Goal: Transaction & Acquisition: Purchase product/service

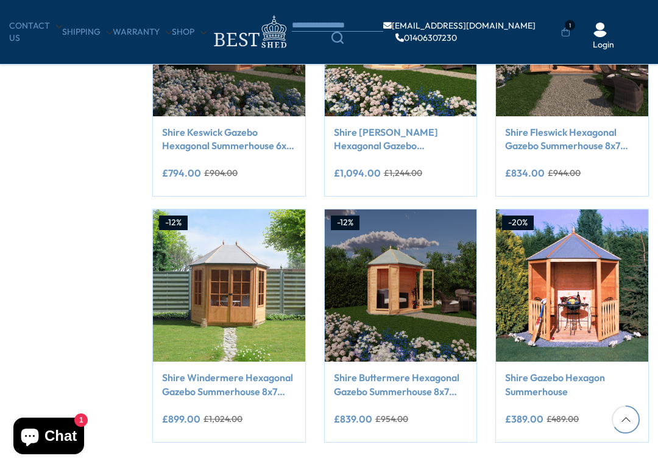
scroll to position [838, 0]
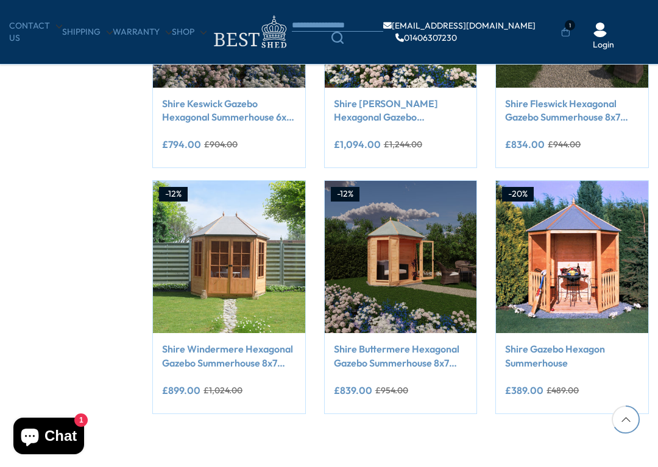
click at [233, 285] on img at bounding box center [229, 257] width 152 height 152
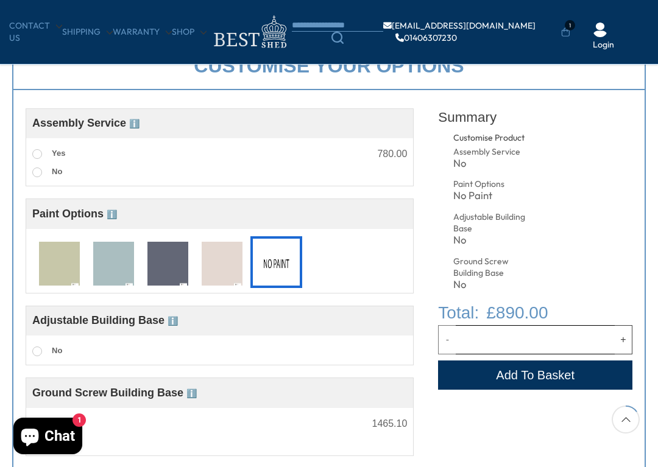
scroll to position [406, 0]
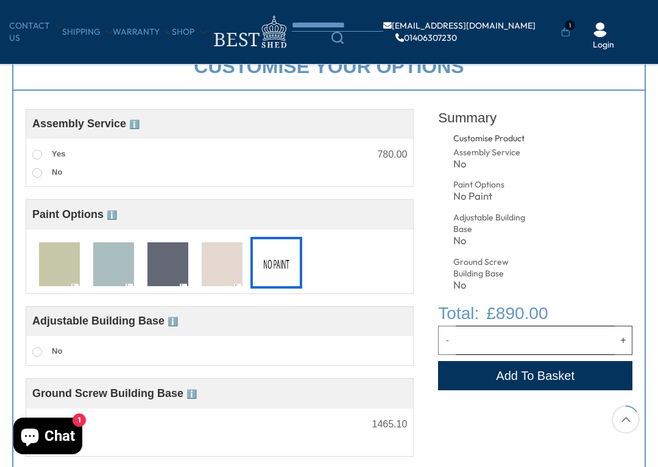
click at [125, 272] on img at bounding box center [113, 264] width 41 height 45
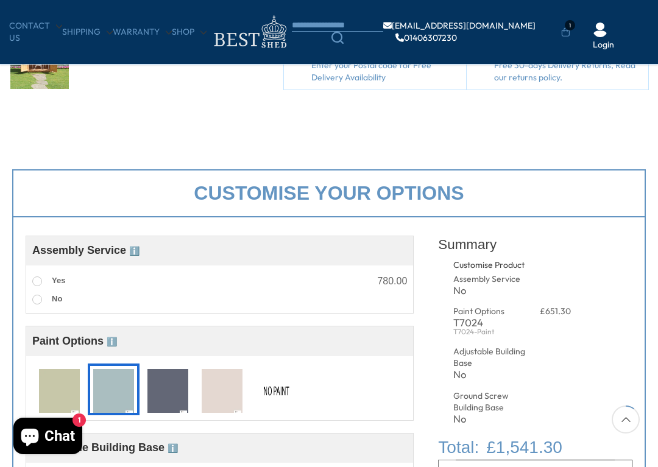
scroll to position [279, 0]
click at [480, 286] on div "No" at bounding box center [490, 291] width 75 height 10
click at [507, 268] on div "Customise Product" at bounding box center [512, 266] width 118 height 12
click at [481, 276] on div "Assembly Service" at bounding box center [490, 280] width 75 height 12
click at [46, 277] on label "Yes" at bounding box center [48, 282] width 33 height 16
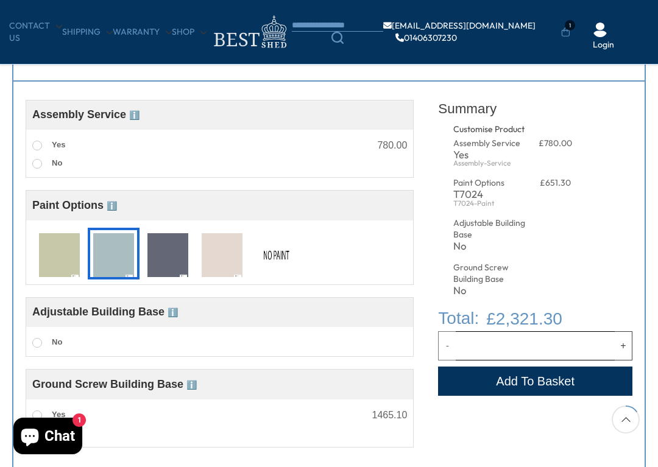
scroll to position [417, 0]
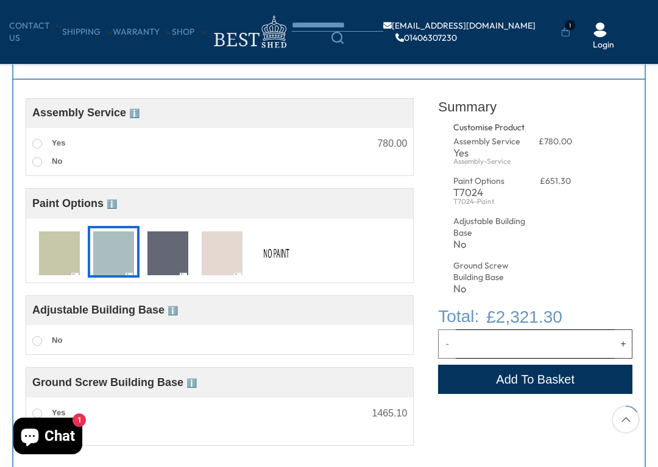
click at [119, 263] on img at bounding box center [113, 253] width 41 height 45
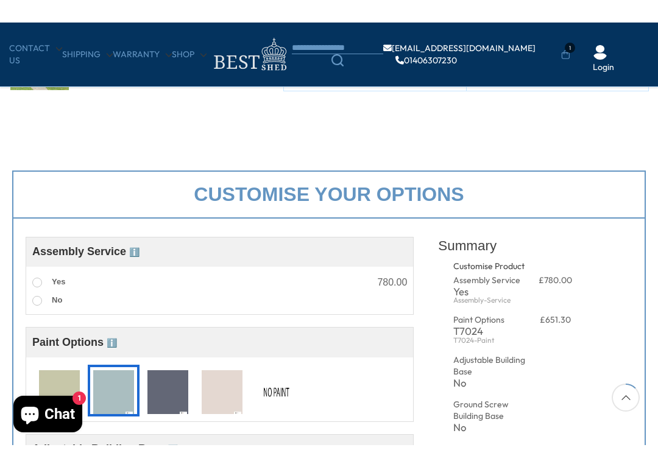
scroll to position [344, 0]
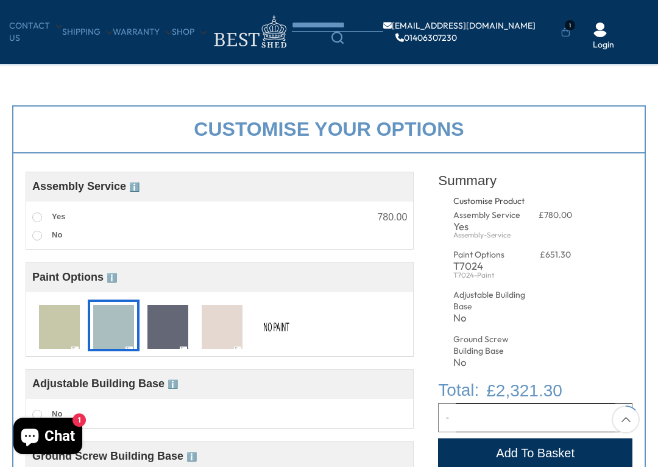
click at [32, 244] on div "Assembly Service ℹ️ Assembly Service Choosing your building with our assembly s…" at bounding box center [220, 211] width 388 height 78
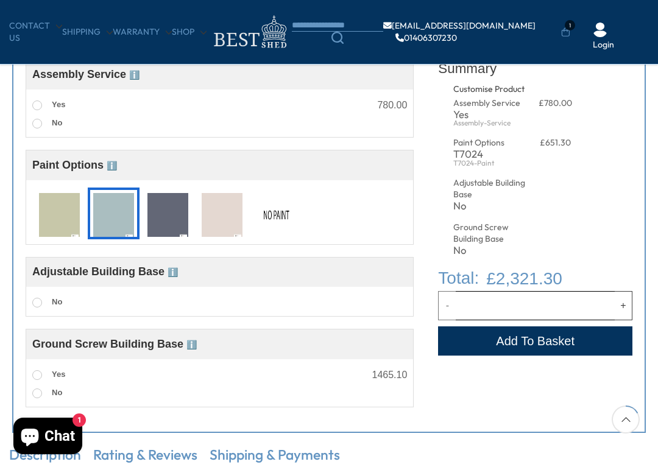
scroll to position [460, 0]
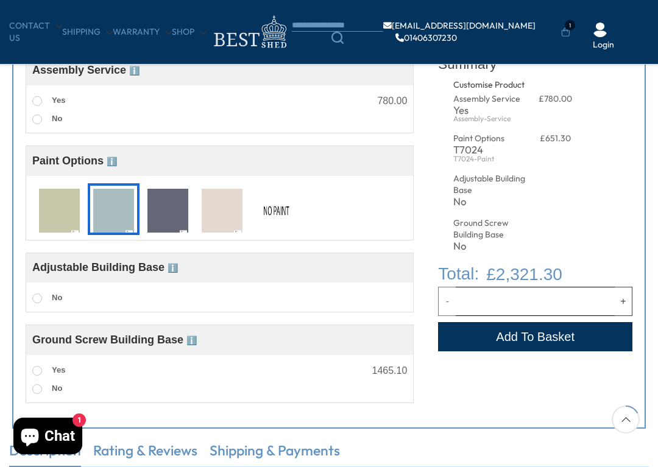
click at [222, 217] on img at bounding box center [222, 211] width 41 height 45
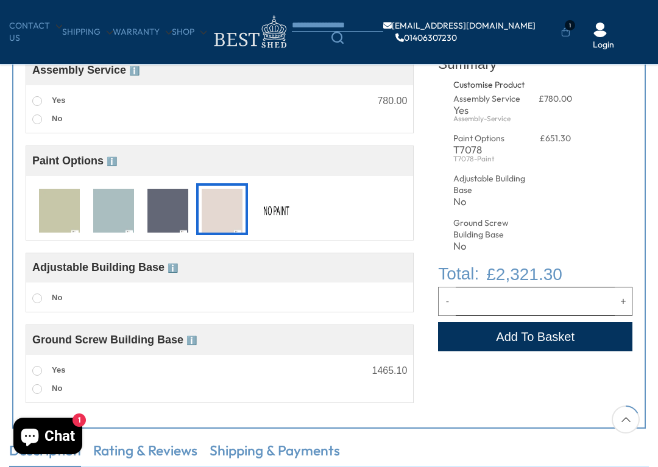
click at [166, 216] on img at bounding box center [167, 211] width 41 height 45
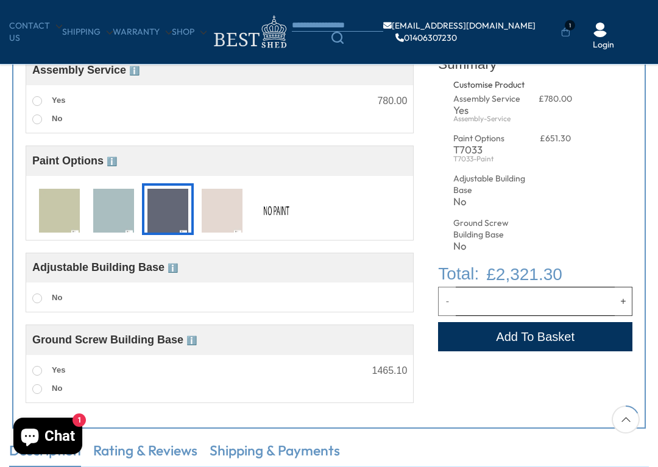
click at [133, 221] on img at bounding box center [113, 211] width 41 height 45
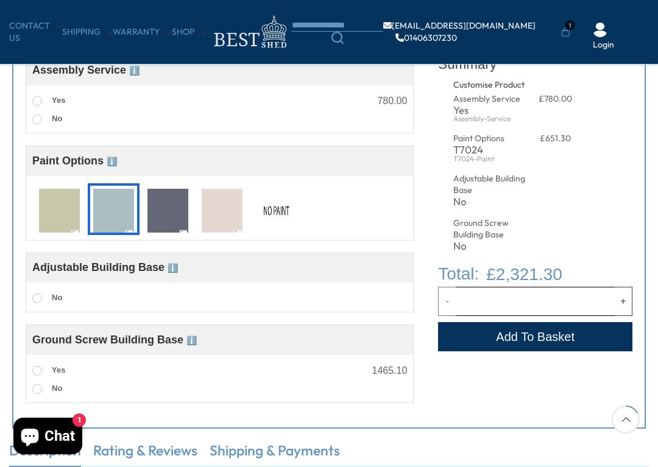
click at [290, 212] on img at bounding box center [276, 211] width 41 height 45
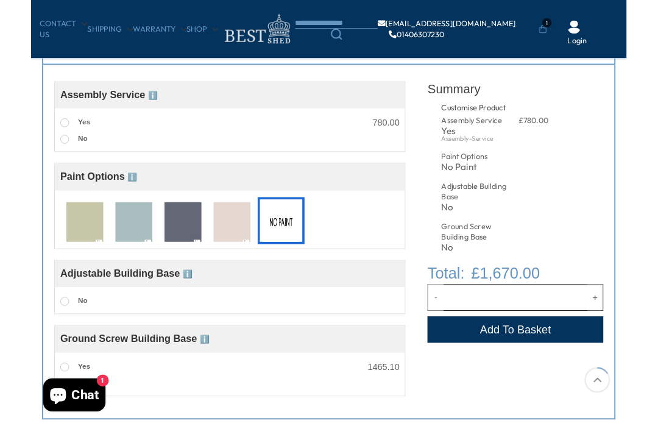
scroll to position [386, 0]
